Goal: Task Accomplishment & Management: Complete application form

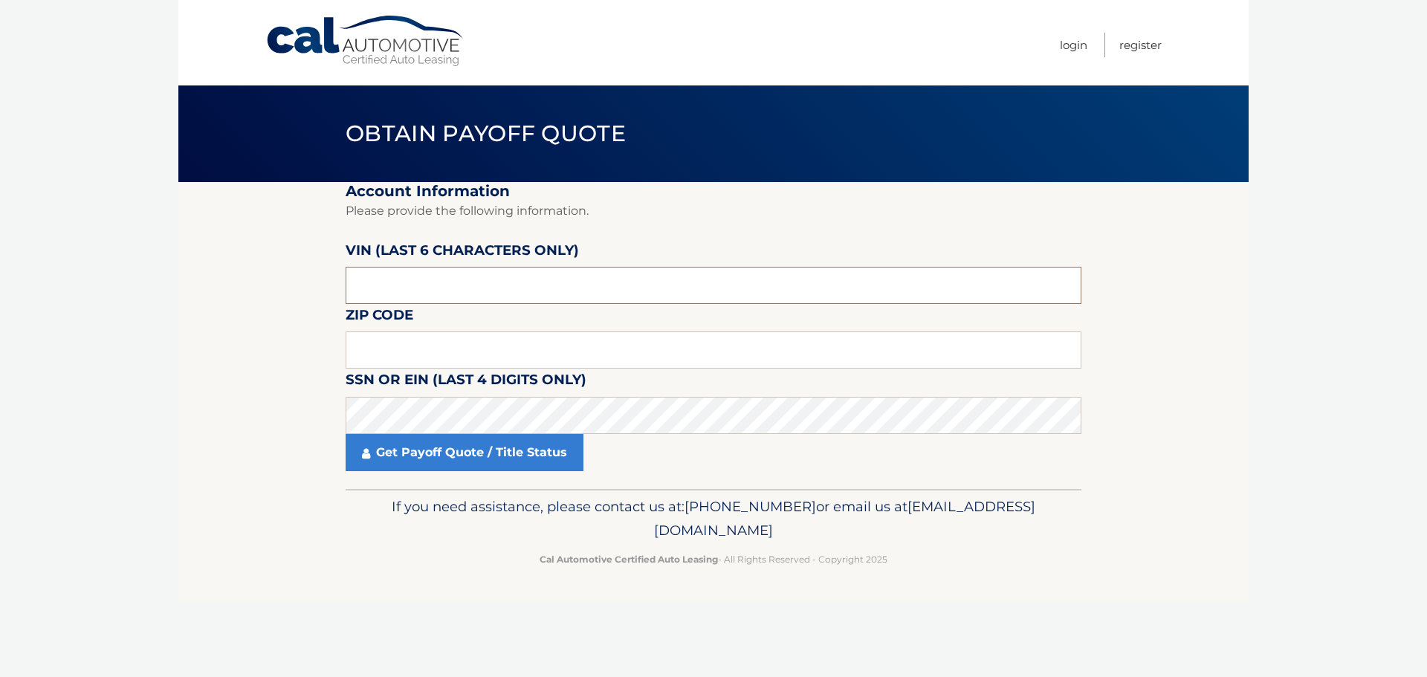
click at [360, 276] on input "text" at bounding box center [713, 285] width 736 height 37
type input "1*****"
type input "201002"
click at [361, 355] on input "text" at bounding box center [713, 349] width 736 height 37
click at [366, 348] on input "text" at bounding box center [713, 349] width 736 height 37
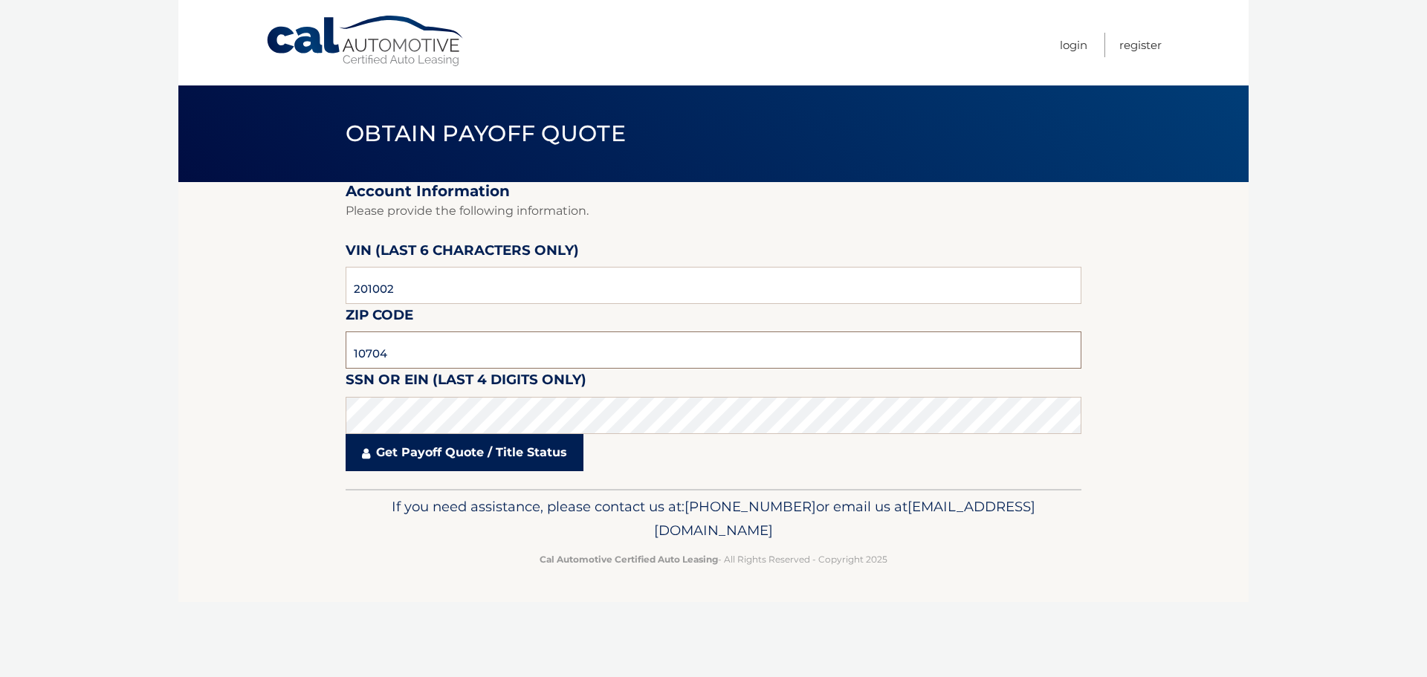
type input "10704"
click at [386, 441] on link "Get Payoff Quote / Title Status" at bounding box center [464, 452] width 238 height 37
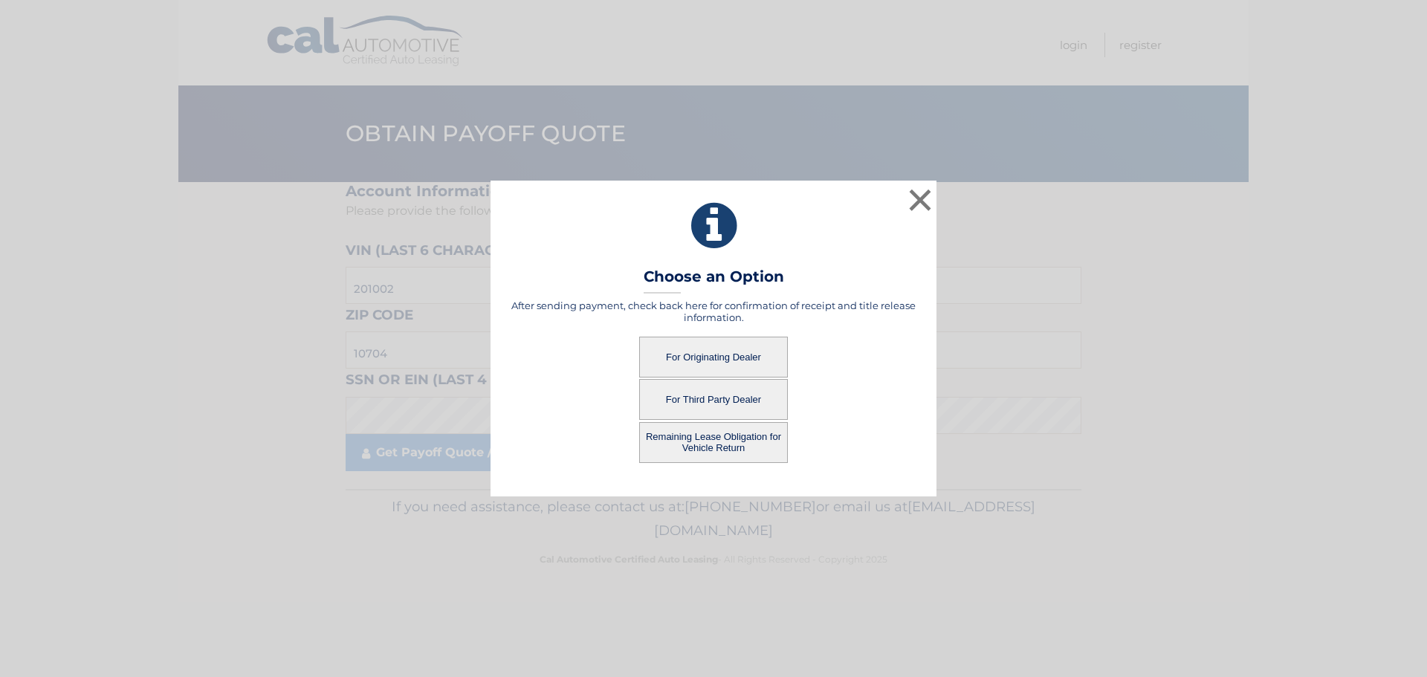
click at [738, 446] on button "Remaining Lease Obligation for Vehicle Return" at bounding box center [713, 442] width 149 height 41
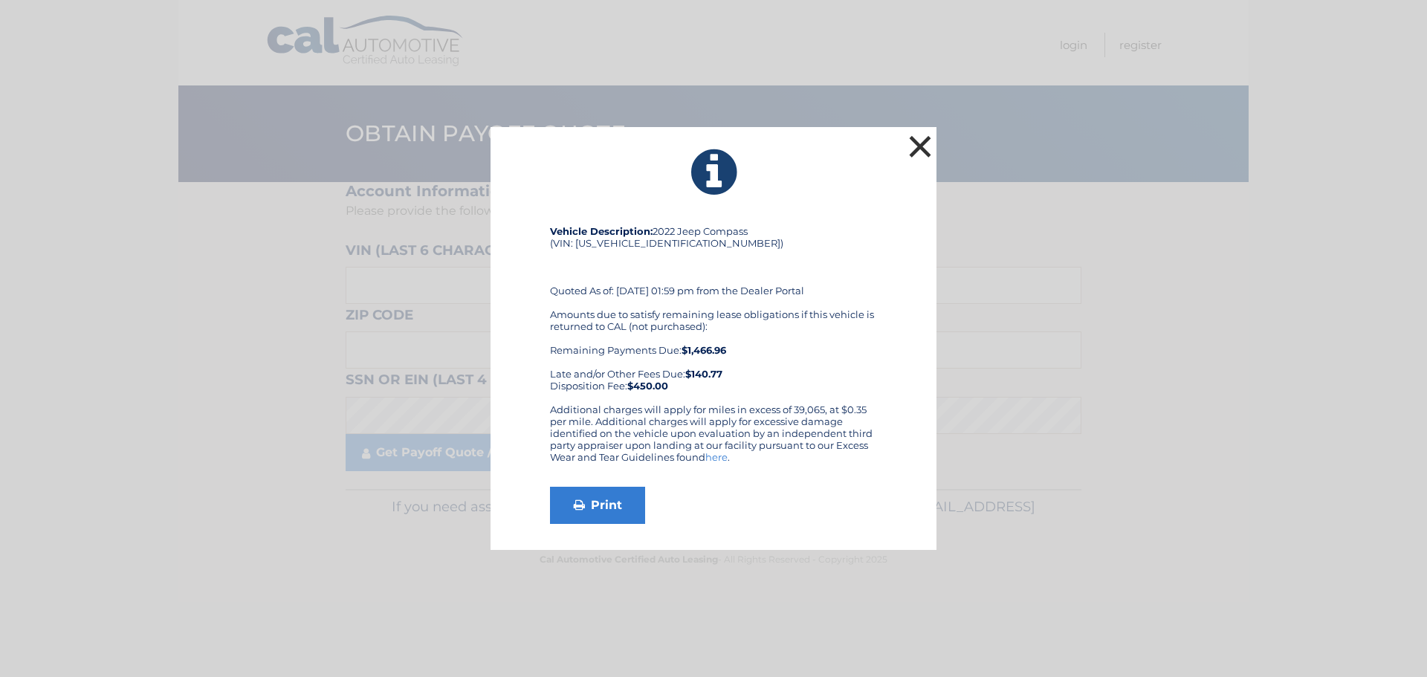
click at [918, 144] on button "×" at bounding box center [920, 147] width 30 height 30
